Goal: Find specific page/section: Find specific page/section

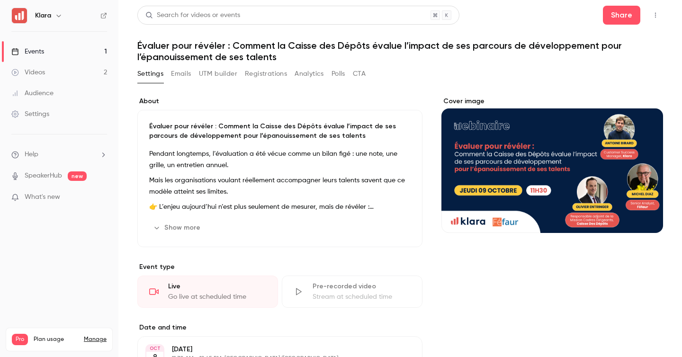
click at [53, 52] on link "Events 1" at bounding box center [59, 51] width 118 height 21
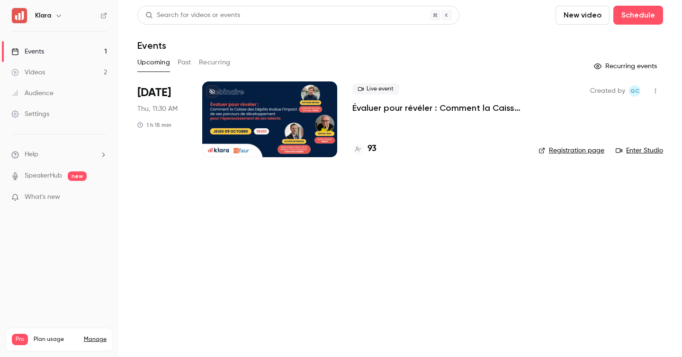
click at [371, 147] on h4 "93" at bounding box center [372, 149] width 9 height 13
